Goal: Complete application form

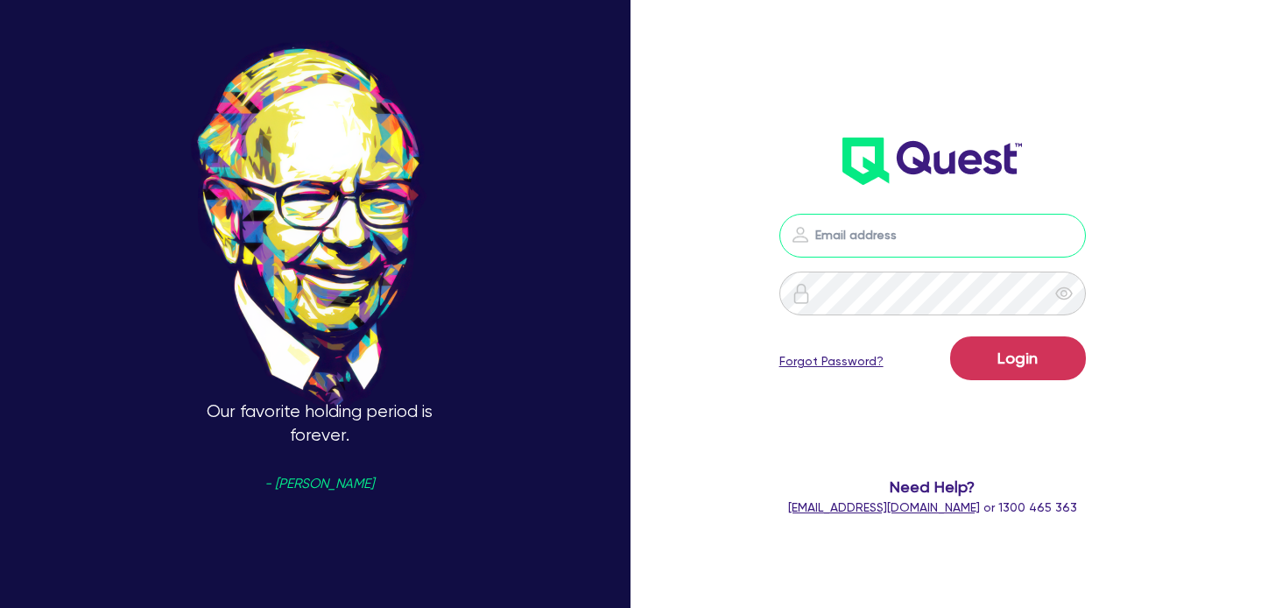
click at [916, 215] on input "email" at bounding box center [933, 236] width 307 height 44
type input "shae.draper+broker@quest.finance"
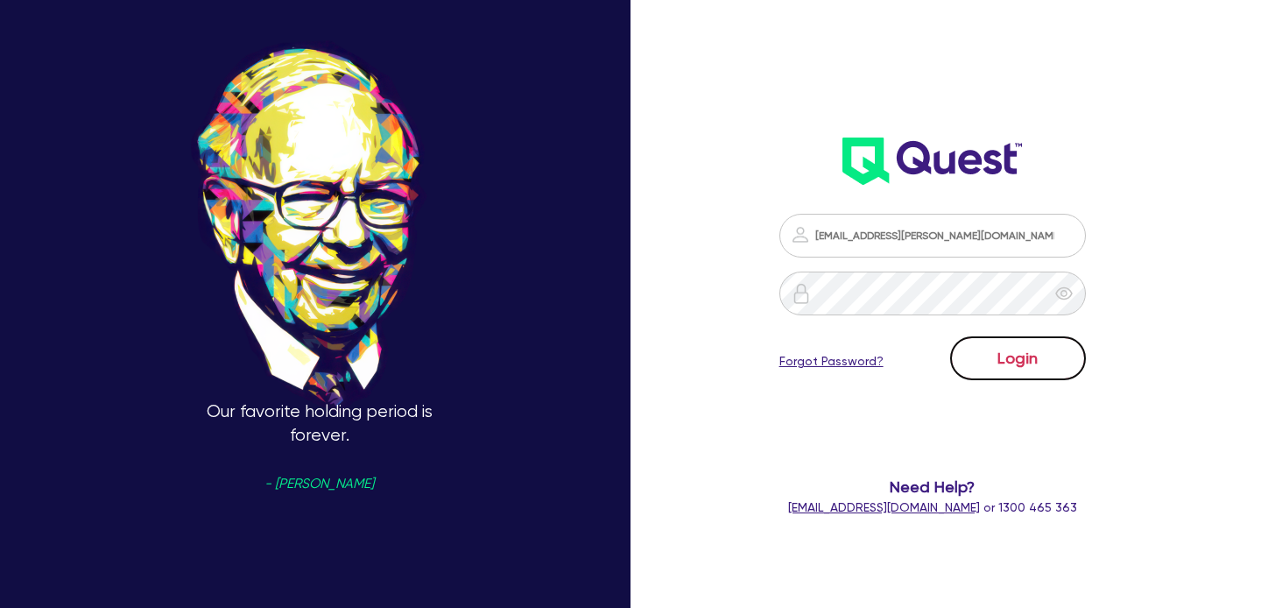
click at [1030, 366] on button "Login" at bounding box center [1018, 358] width 136 height 44
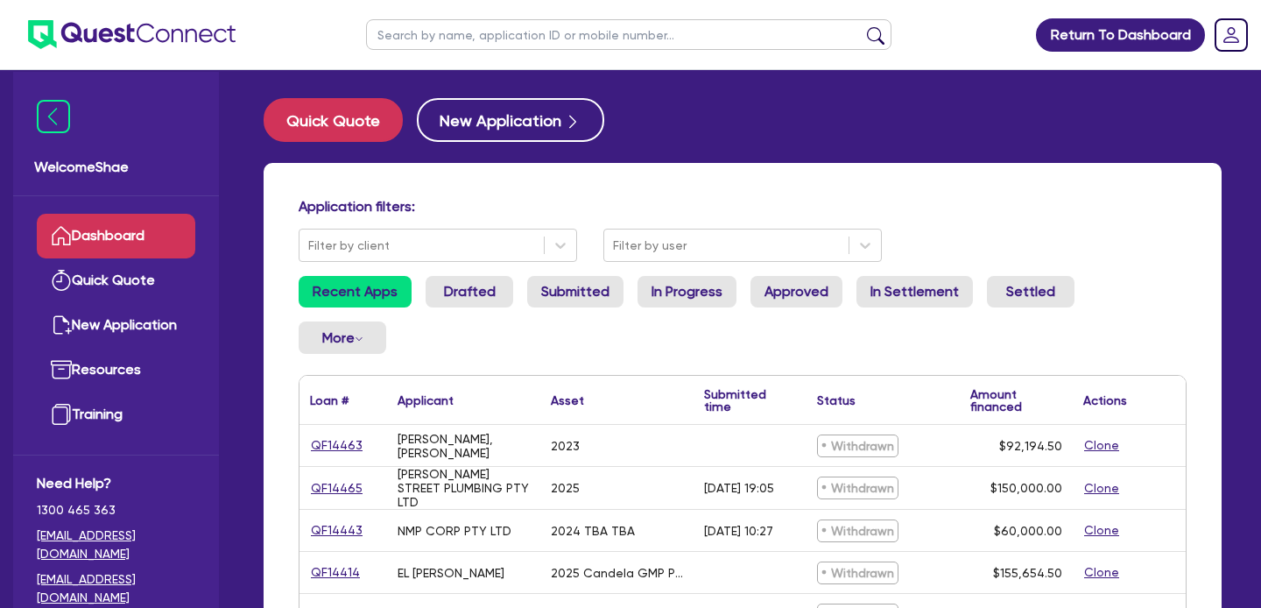
click at [480, 25] on input "text" at bounding box center [629, 34] width 526 height 31
type input "yong"
click at [862, 26] on button "submit" at bounding box center [876, 38] width 28 height 25
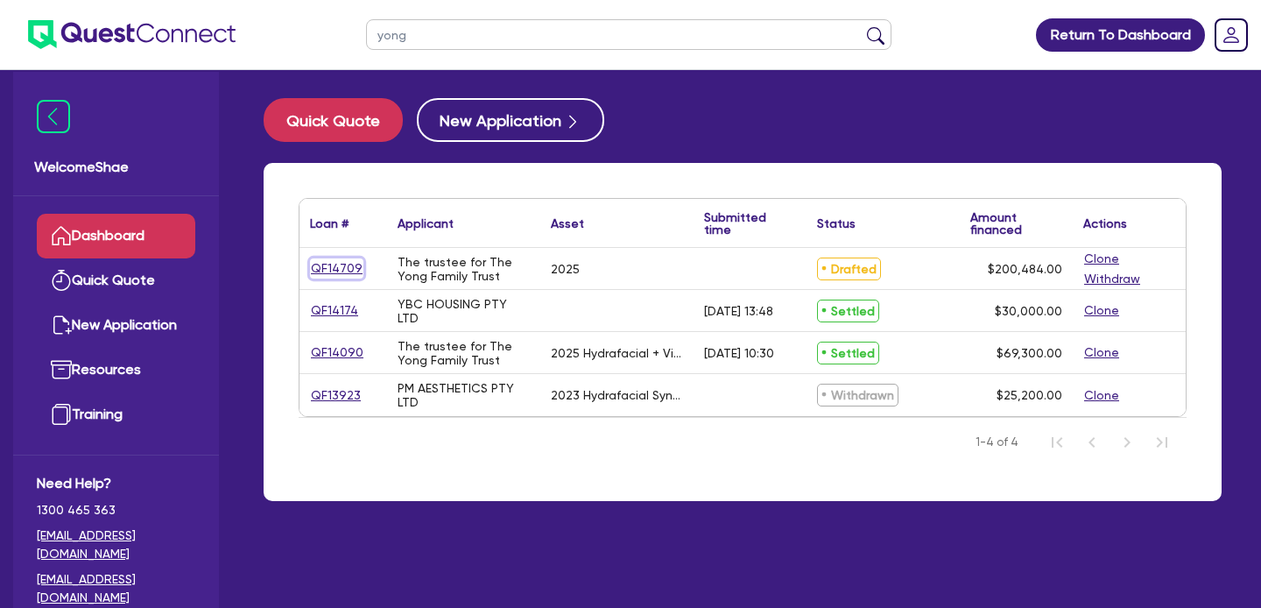
click at [339, 260] on link "QF14709" at bounding box center [336, 268] width 53 height 20
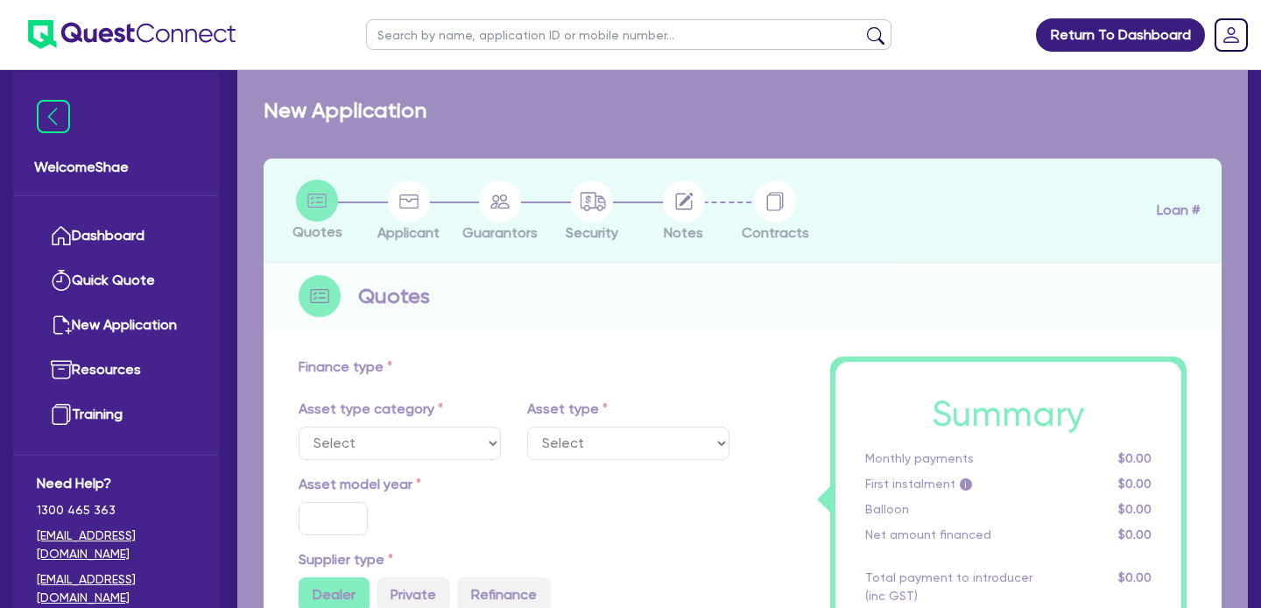
select select "TERTIARY_ASSETS"
type input "2025"
radio input "true"
type input "207,900"
type input "7,900"
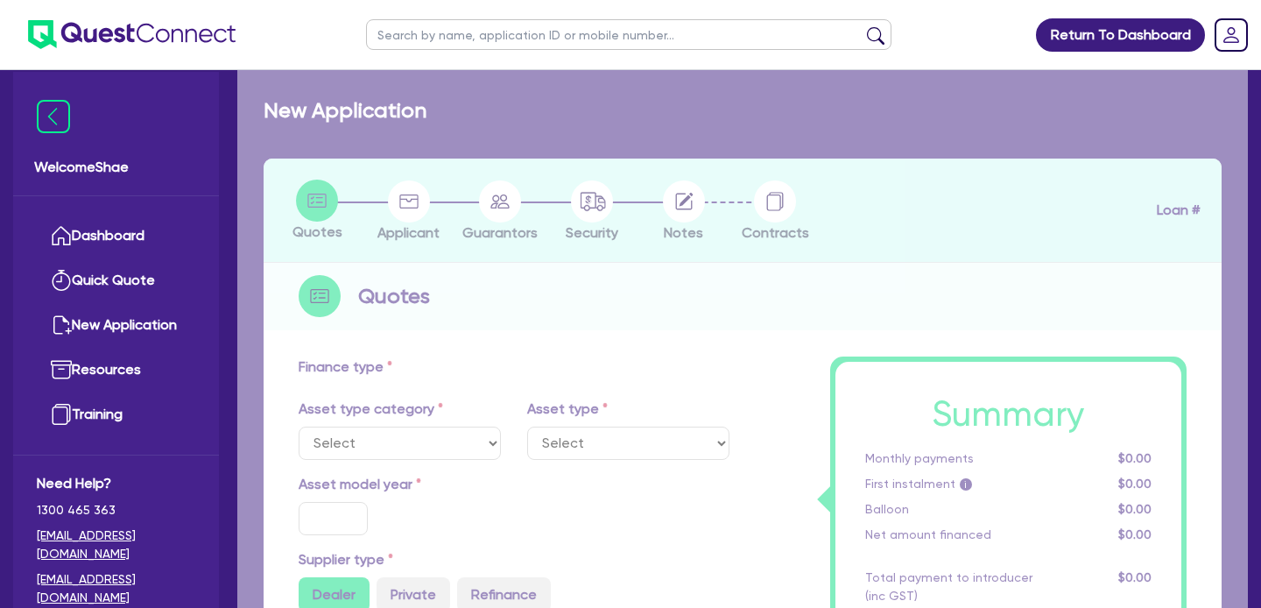
type input "4"
type input "8,019.36"
type input "7.49"
type input "440"
select select "BEAUTY_EQUIPMENT"
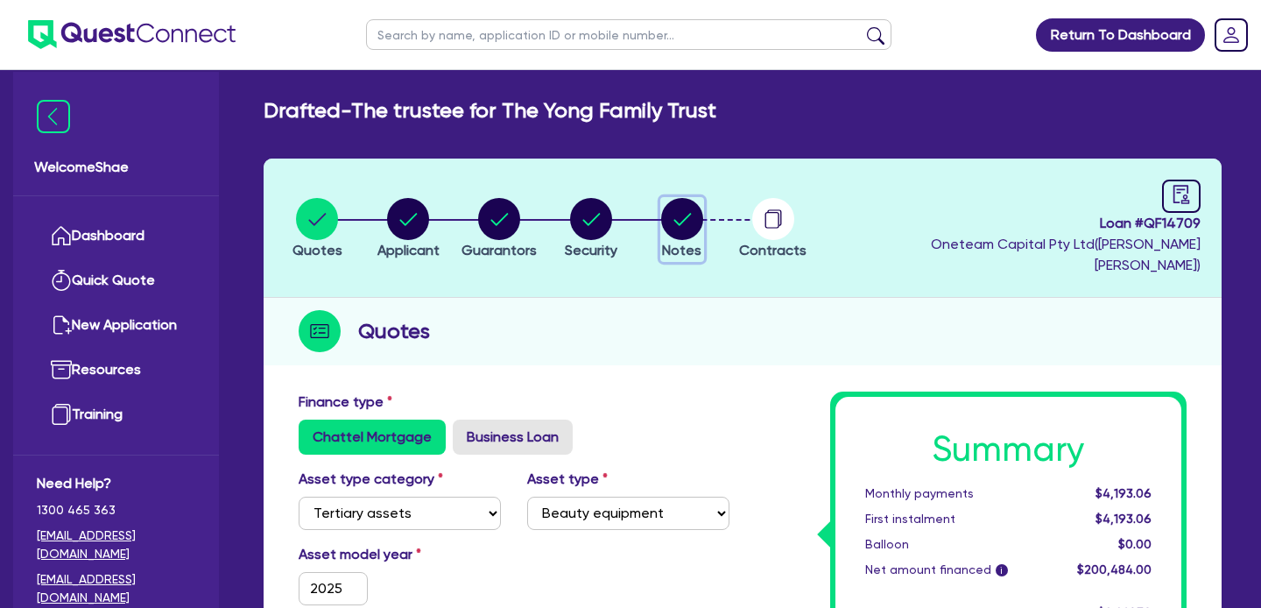
click at [685, 213] on circle "button" at bounding box center [682, 219] width 42 height 42
select select "Other"
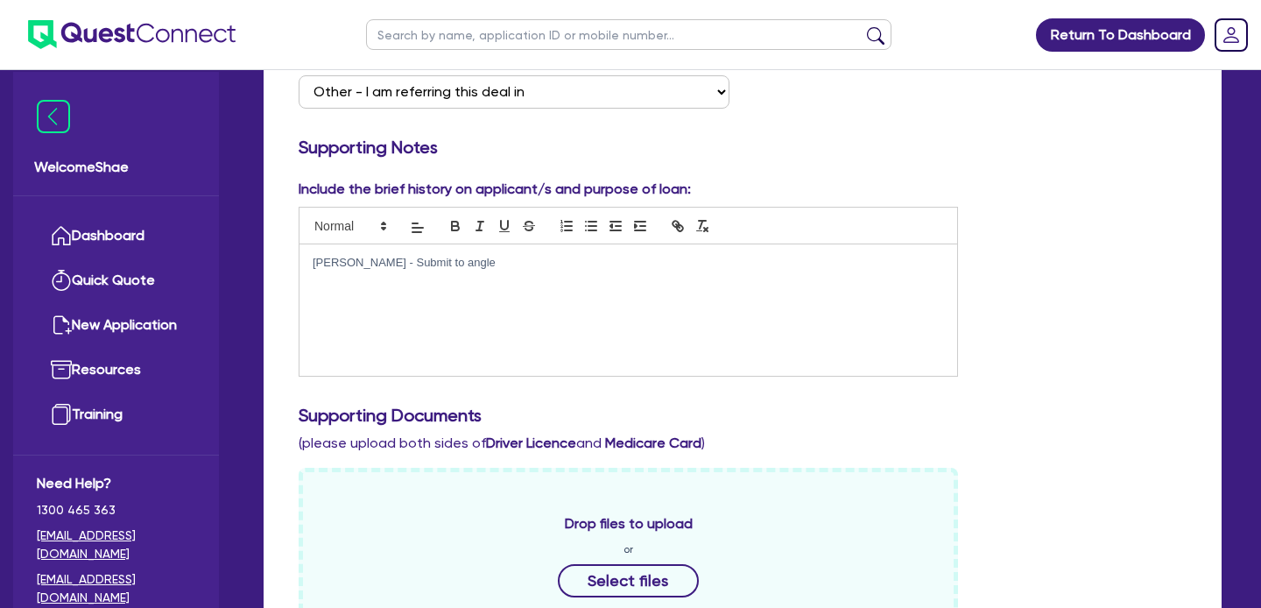
scroll to position [969, 0]
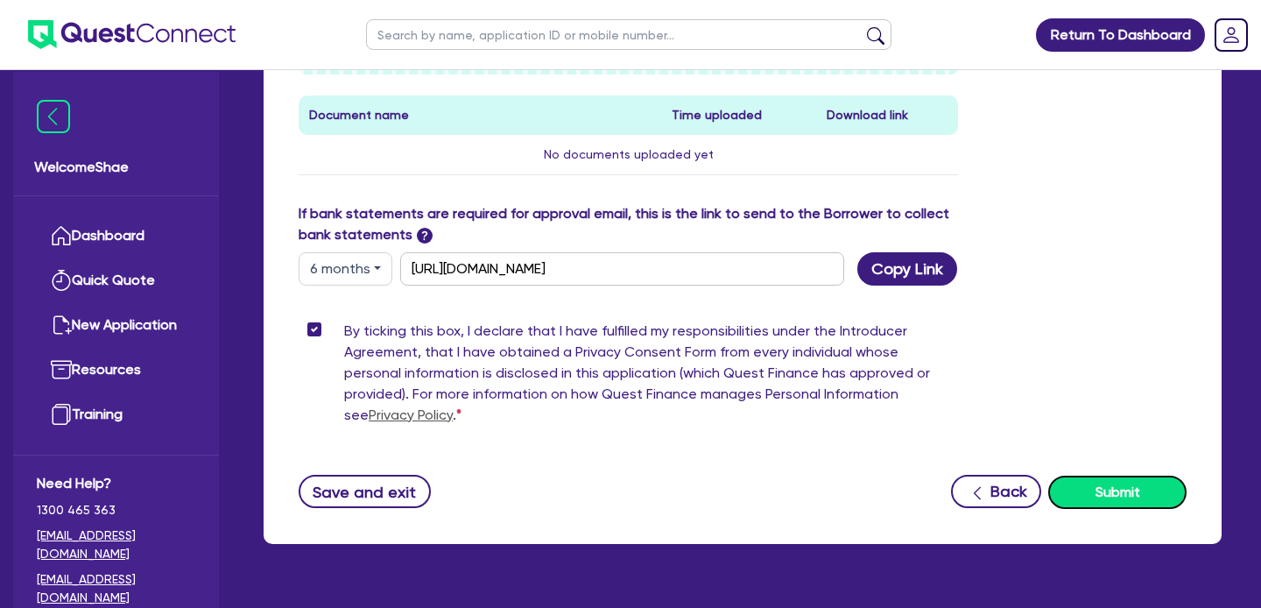
click at [1123, 476] on button "Submit" at bounding box center [1117, 492] width 138 height 33
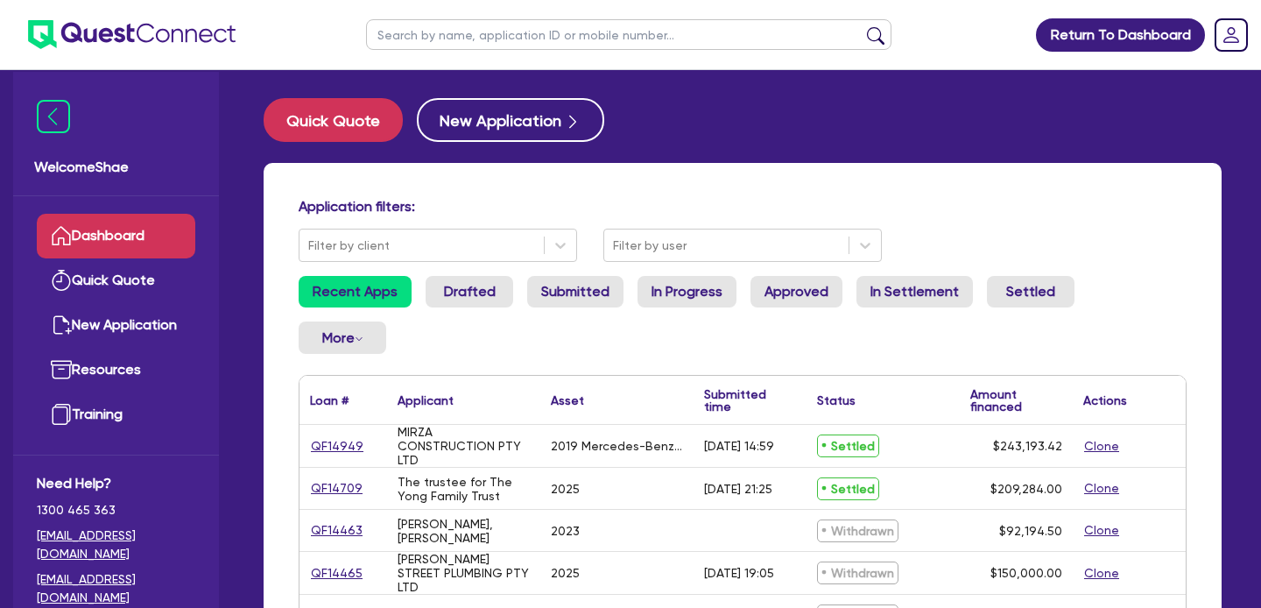
click at [492, 28] on input "text" at bounding box center [629, 34] width 526 height 31
type input "bsiwa"
click at [862, 26] on button "submit" at bounding box center [876, 38] width 28 height 25
